Goal: Task Accomplishment & Management: Use online tool/utility

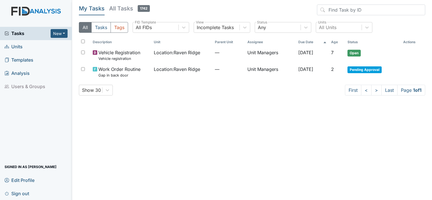
click at [21, 32] on span "Tasks" at bounding box center [28, 33] width 46 height 7
click at [51, 34] on button "New" at bounding box center [59, 33] width 17 height 9
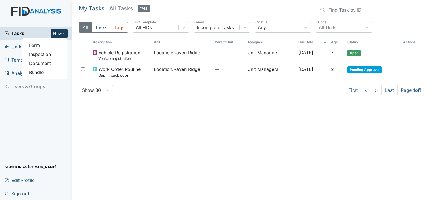
click at [38, 33] on span "Tasks" at bounding box center [28, 33] width 46 height 7
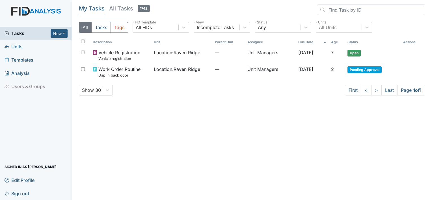
click at [12, 48] on span "Units" at bounding box center [14, 46] width 18 height 9
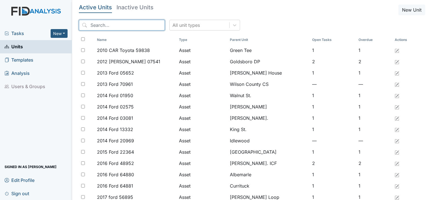
click at [116, 25] on input "search" at bounding box center [122, 25] width 86 height 11
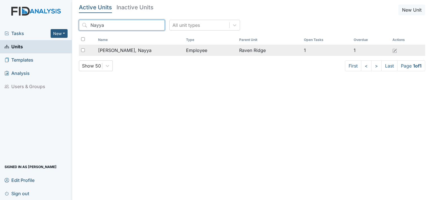
type input "Nayya"
click at [128, 49] on span "[PERSON_NAME], Nayya" at bounding box center [124, 50] width 53 height 7
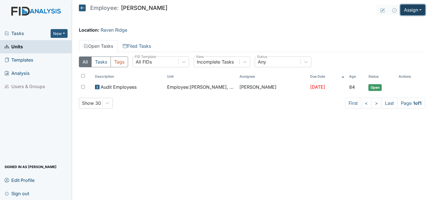
click at [410, 8] on button "Assign" at bounding box center [413, 10] width 25 height 11
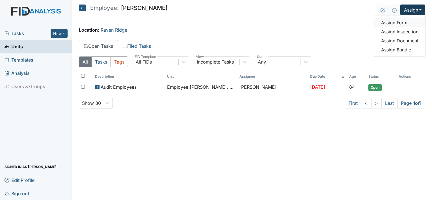
click at [398, 21] on link "Assign Form" at bounding box center [400, 22] width 51 height 9
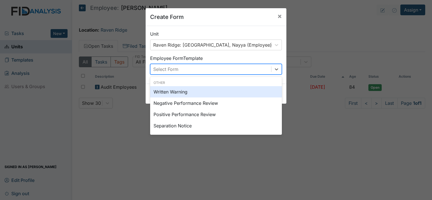
click at [257, 70] on div "Select Form" at bounding box center [211, 69] width 121 height 10
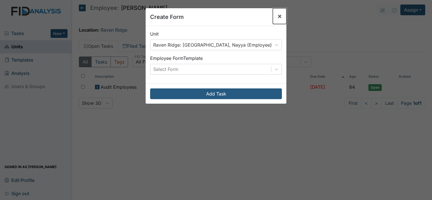
click at [278, 17] on span "×" at bounding box center [280, 16] width 5 height 8
